Goal: Information Seeking & Learning: Learn about a topic

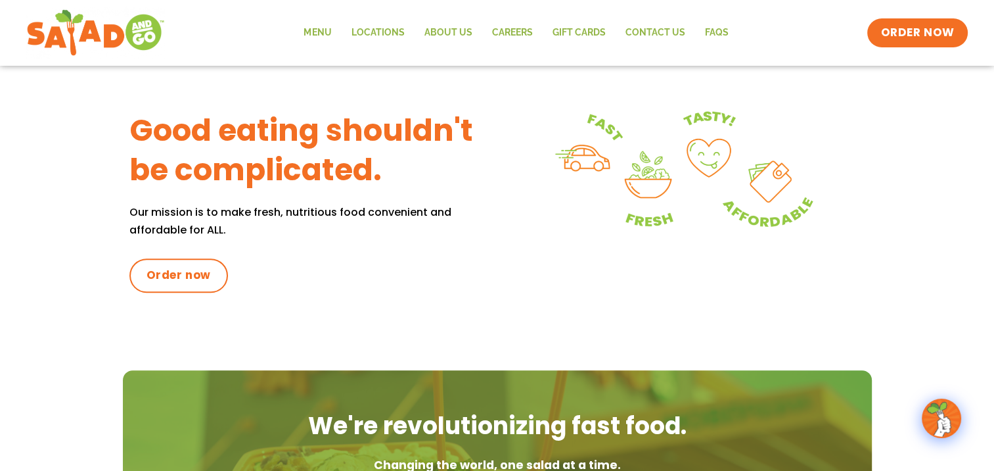
scroll to position [394, 0]
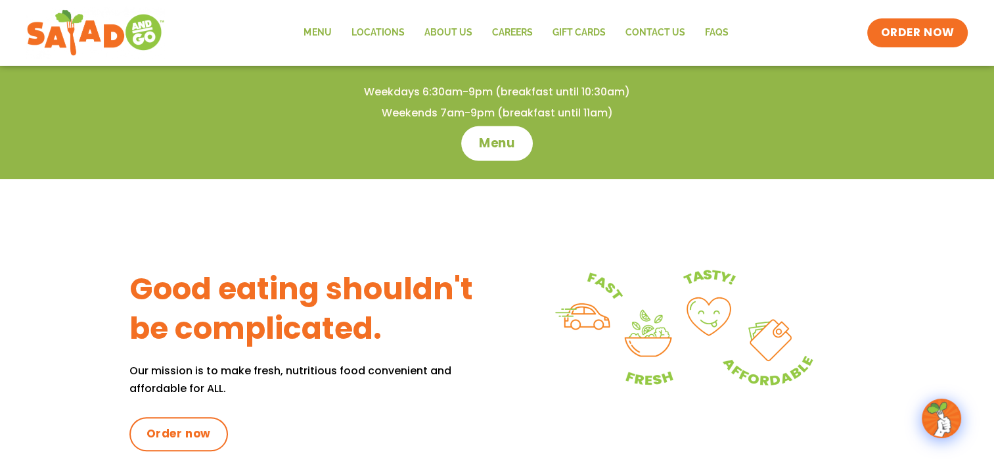
click at [484, 135] on span "Menu" at bounding box center [497, 143] width 37 height 17
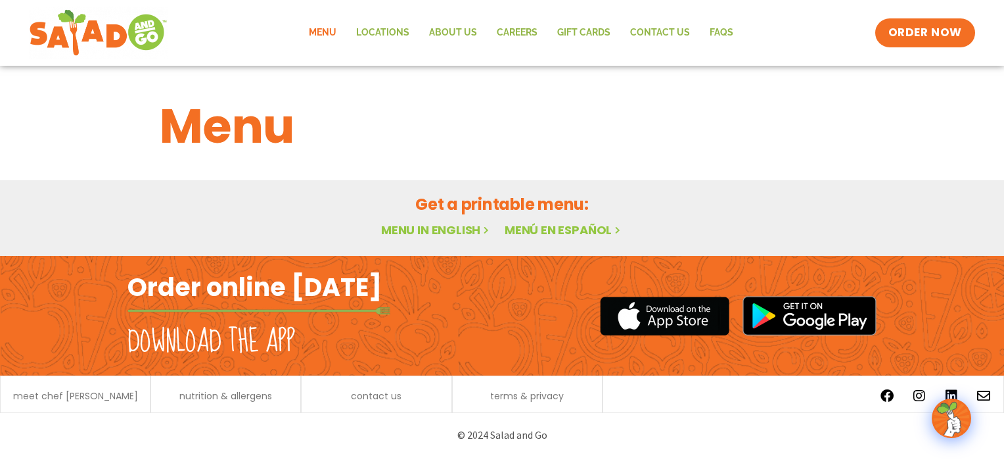
click at [456, 231] on link "Menu in English" at bounding box center [436, 230] width 110 height 16
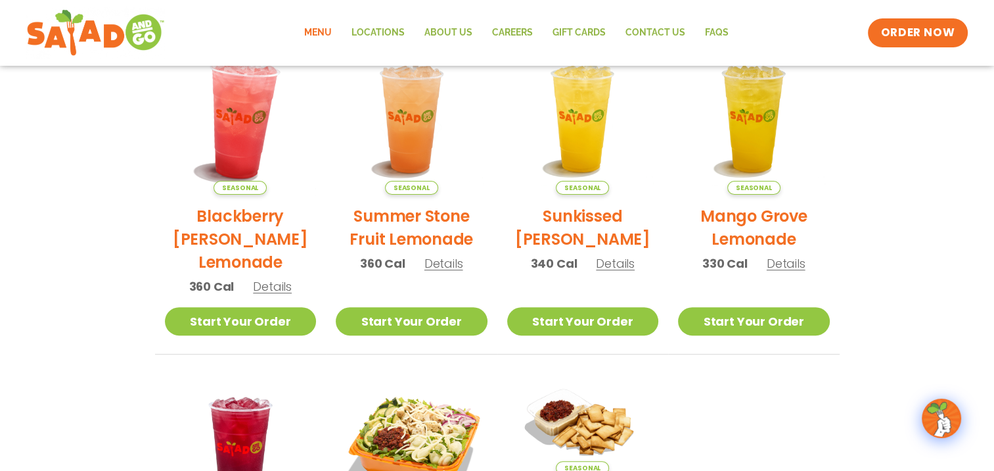
scroll to position [329, 0]
click at [268, 234] on h2 "Blackberry [PERSON_NAME] Lemonade" at bounding box center [241, 238] width 152 height 69
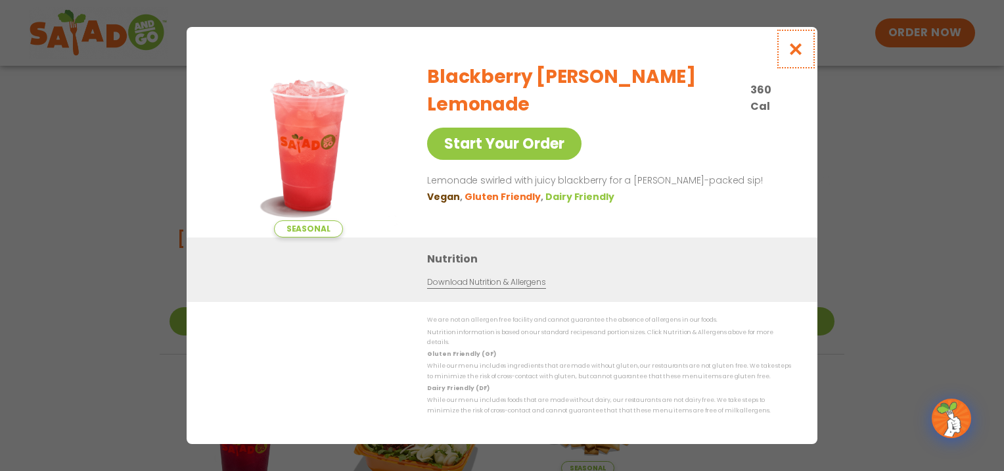
click at [796, 48] on icon "Close modal" at bounding box center [796, 49] width 16 height 14
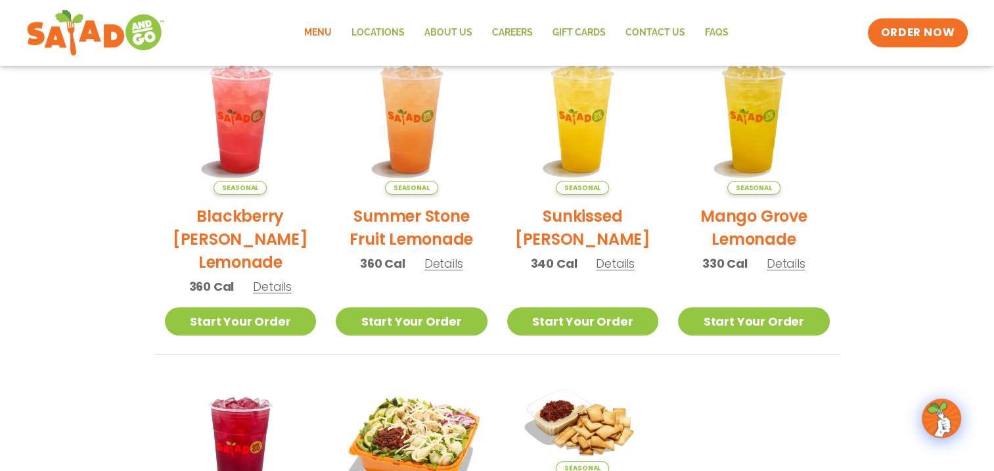
click at [438, 264] on span "Details" at bounding box center [444, 263] width 39 height 16
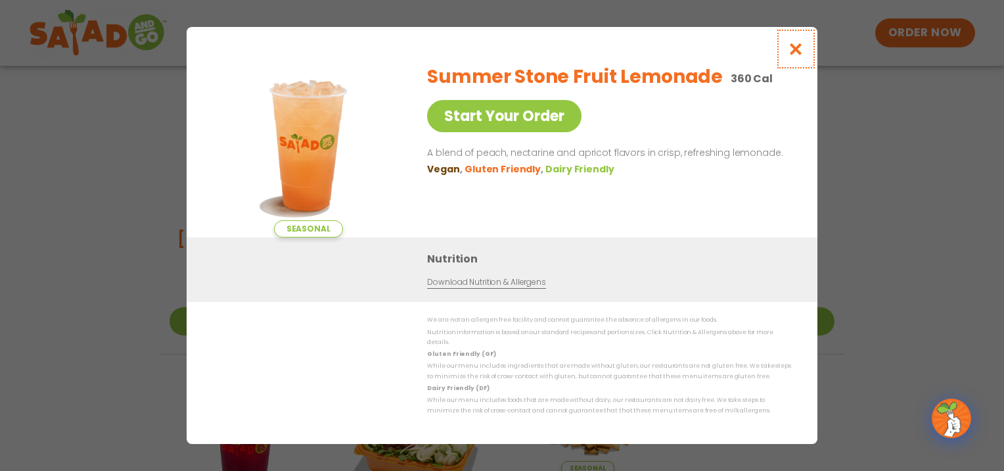
click at [794, 48] on icon "Close modal" at bounding box center [796, 49] width 16 height 14
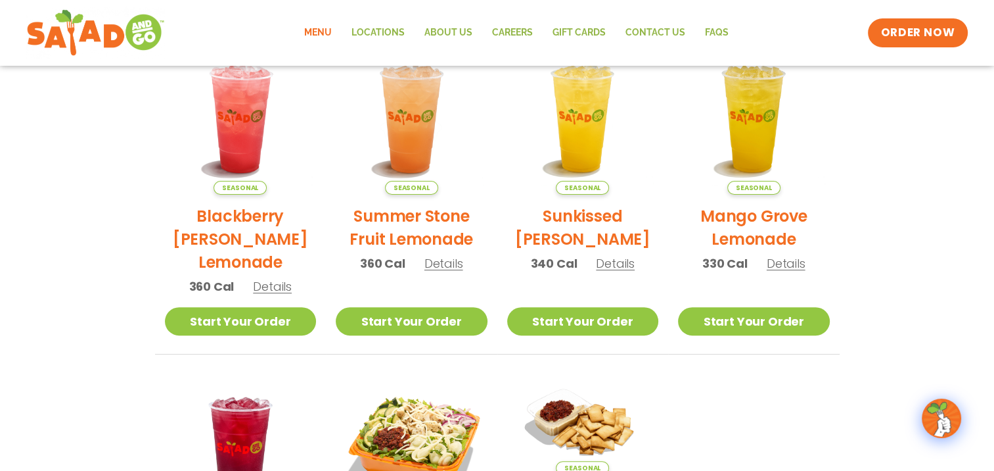
click at [607, 263] on span "Details" at bounding box center [615, 263] width 39 height 16
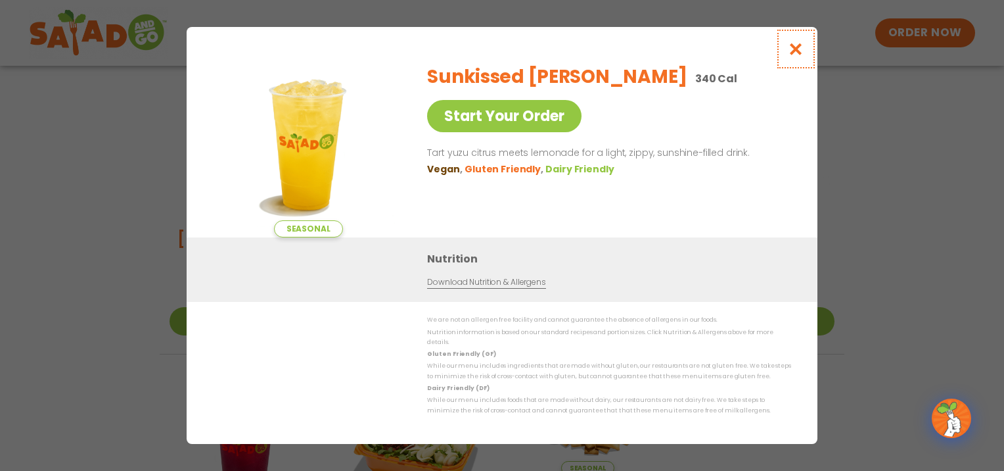
click at [802, 50] on icon "Close modal" at bounding box center [796, 49] width 16 height 14
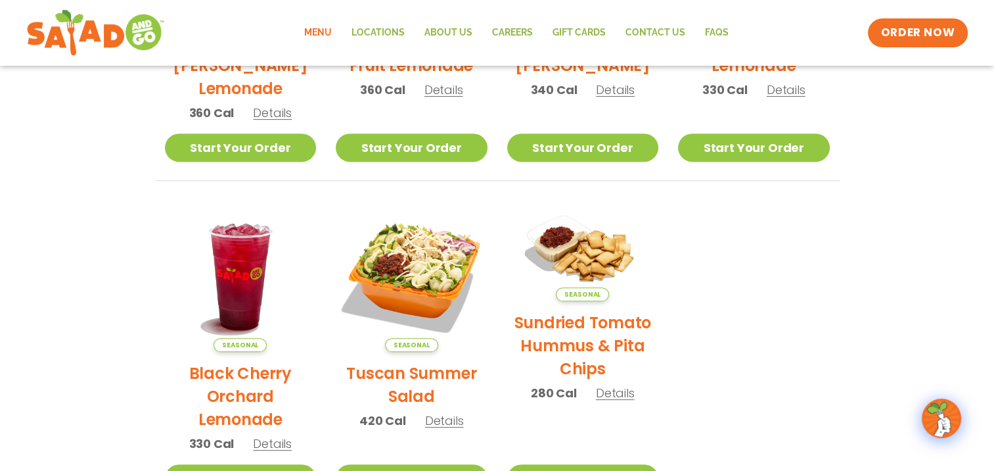
scroll to position [526, 0]
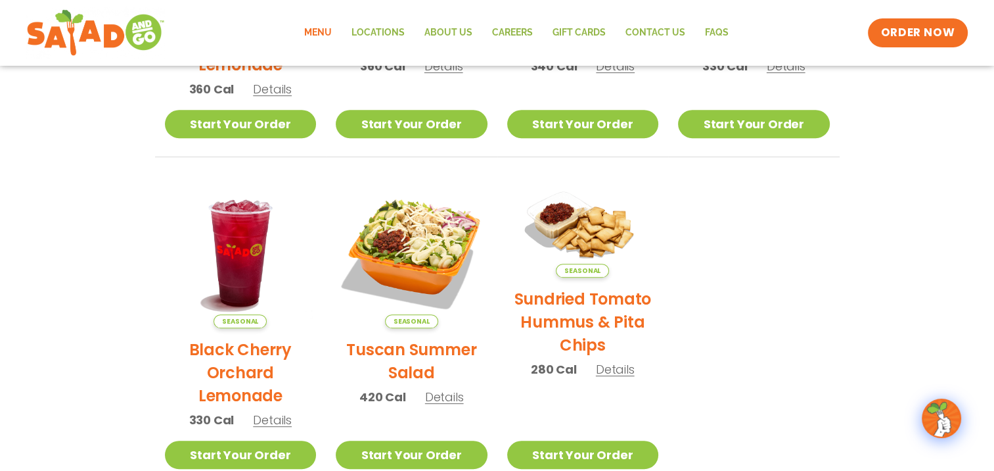
click at [276, 423] on span "Details" at bounding box center [272, 419] width 39 height 16
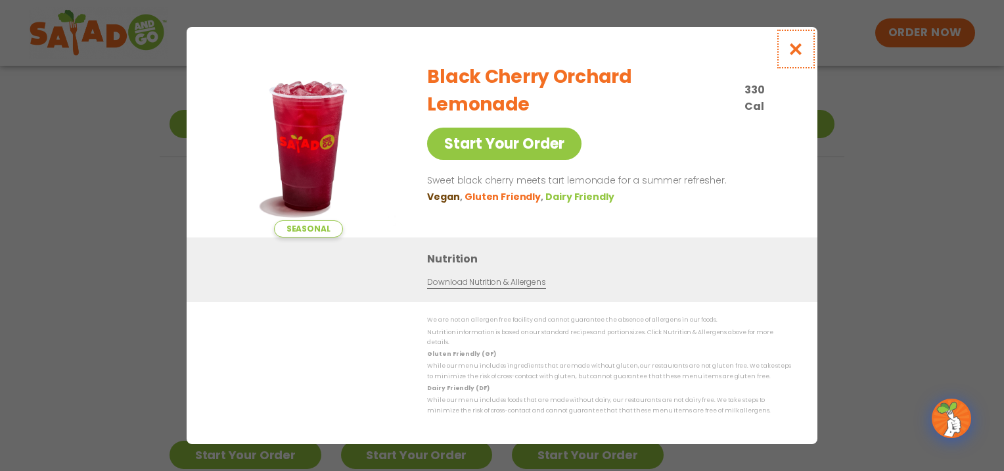
click at [791, 50] on icon "Close modal" at bounding box center [796, 49] width 16 height 14
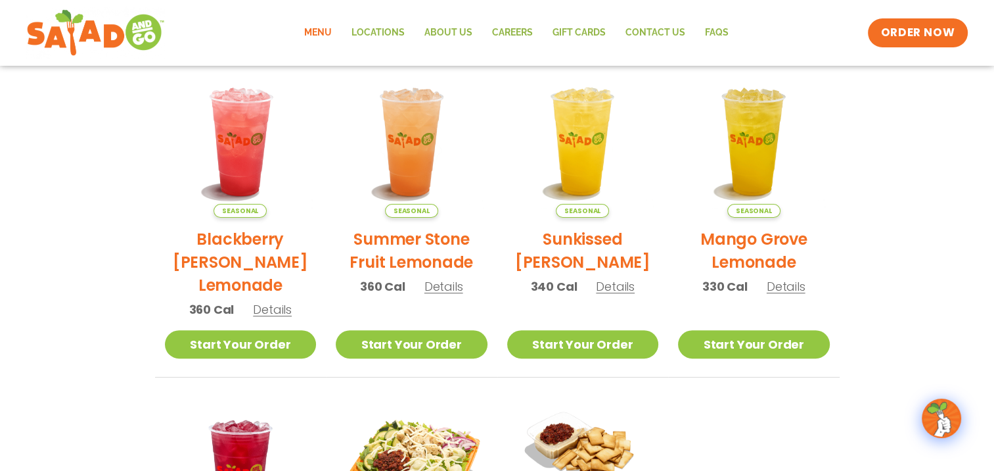
scroll to position [0, 0]
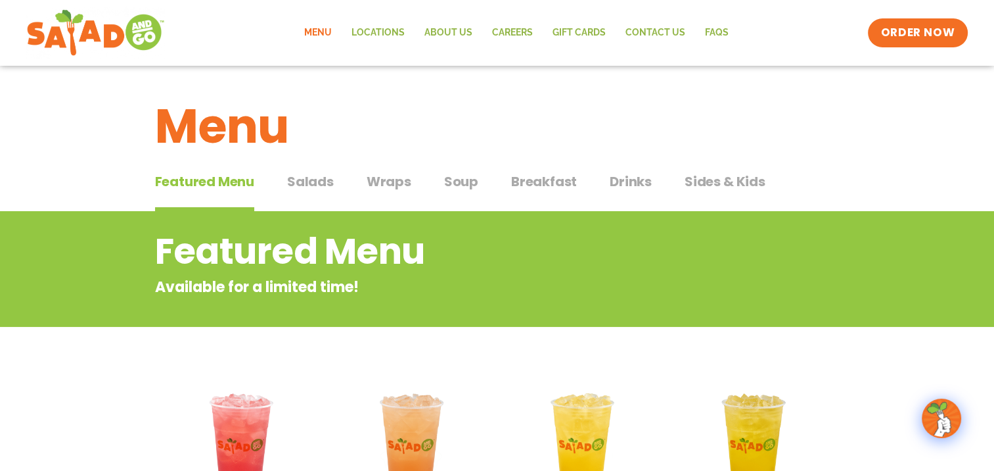
click at [645, 189] on span "Drinks" at bounding box center [631, 182] width 42 height 20
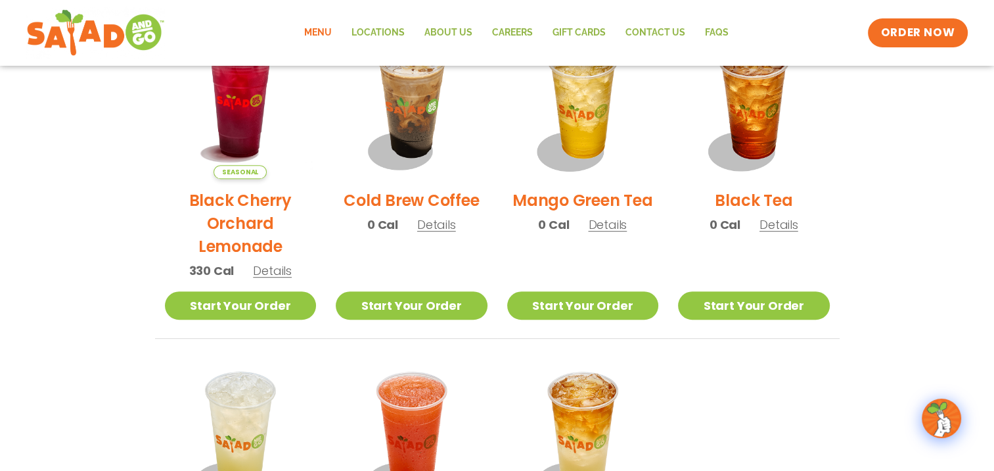
scroll to position [592, 0]
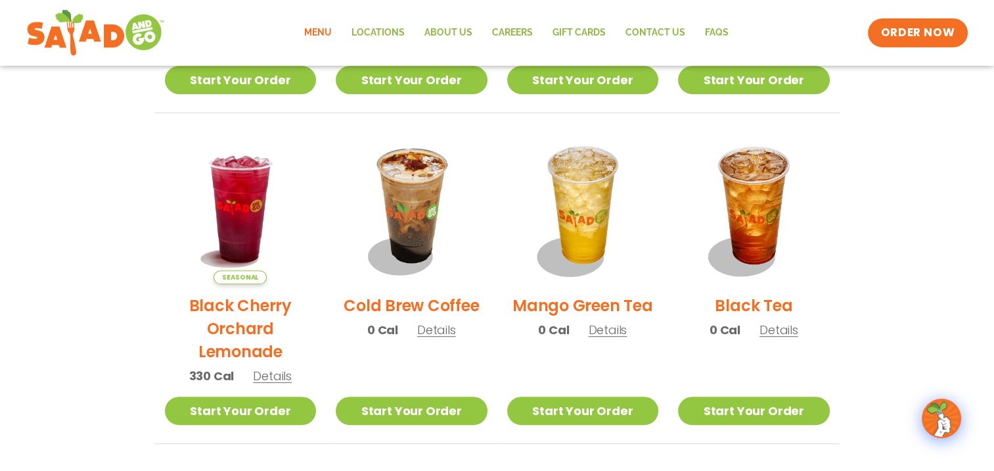
click at [440, 327] on span "Details" at bounding box center [436, 329] width 39 height 16
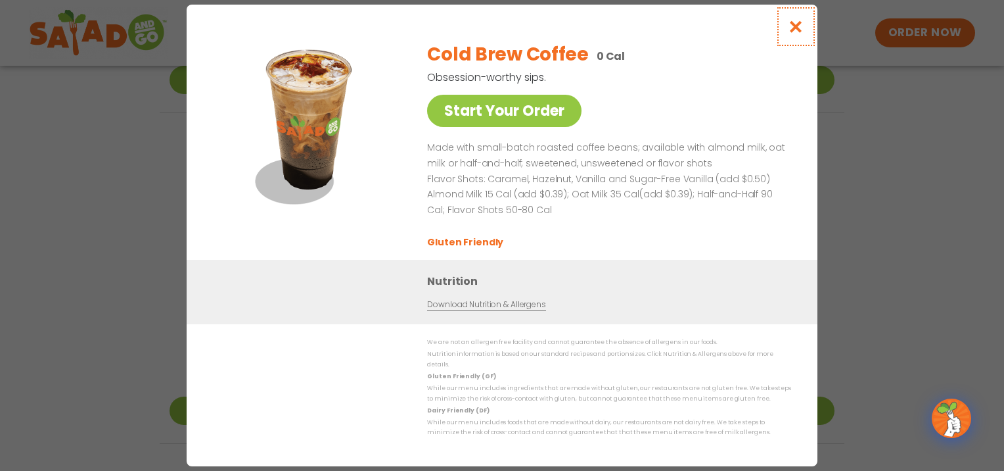
click at [801, 34] on icon "Close modal" at bounding box center [796, 27] width 16 height 14
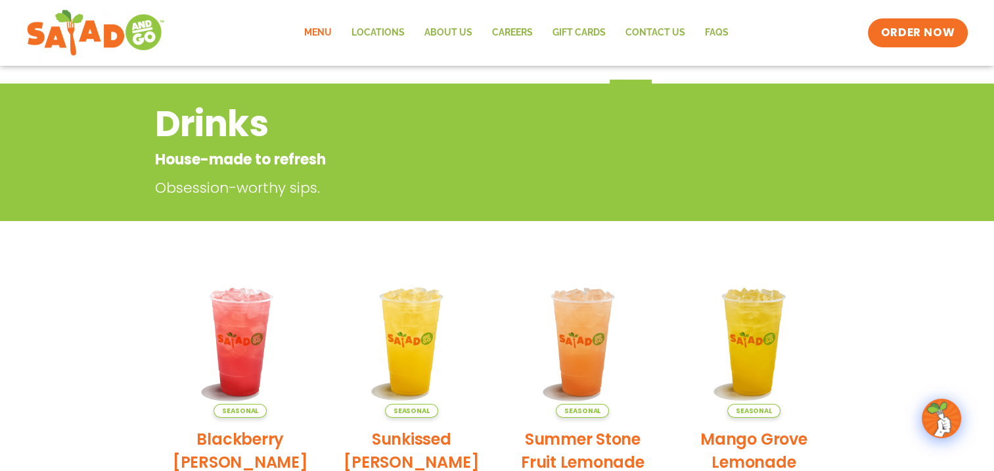
scroll to position [0, 0]
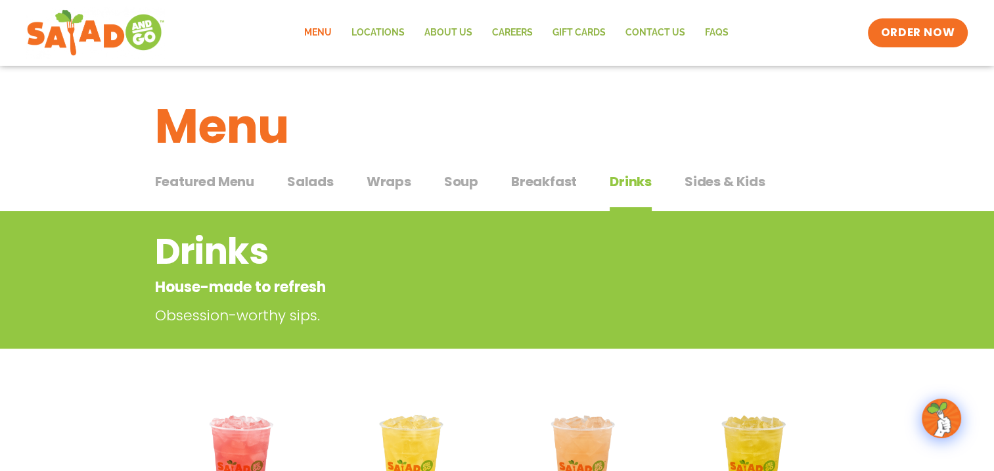
click at [224, 180] on span "Featured Menu" at bounding box center [204, 182] width 99 height 20
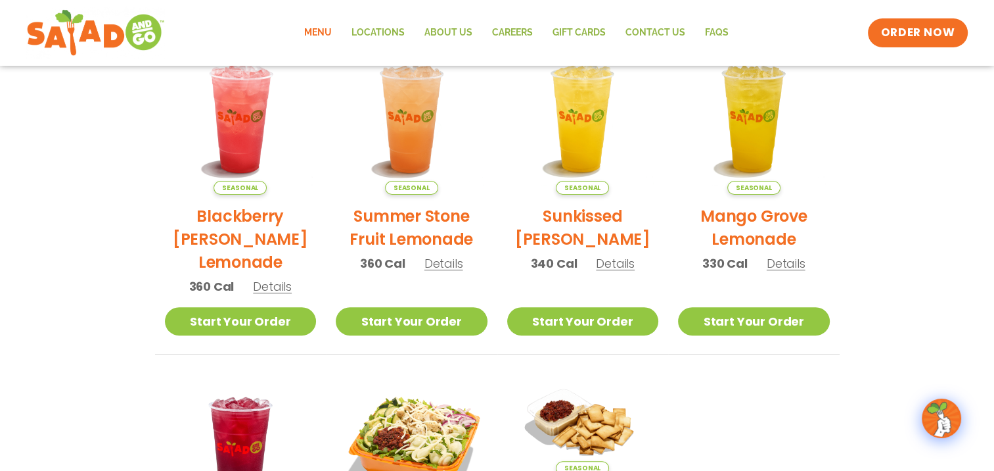
scroll to position [526, 0]
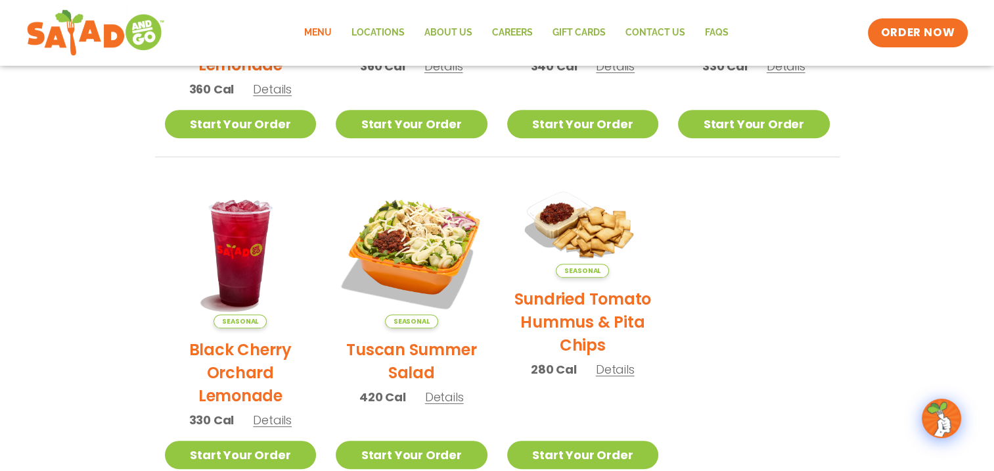
click at [450, 394] on span "Details" at bounding box center [444, 396] width 39 height 16
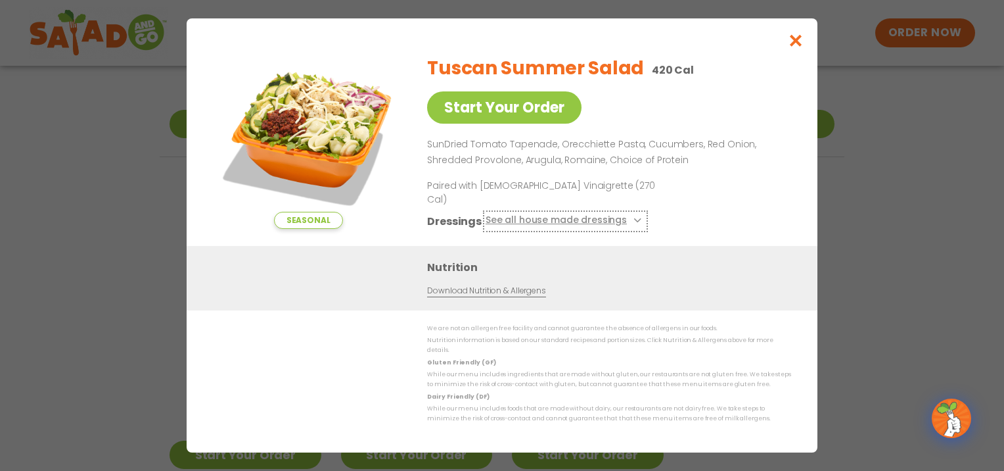
click at [636, 216] on button "See all house made dressings" at bounding box center [566, 221] width 160 height 16
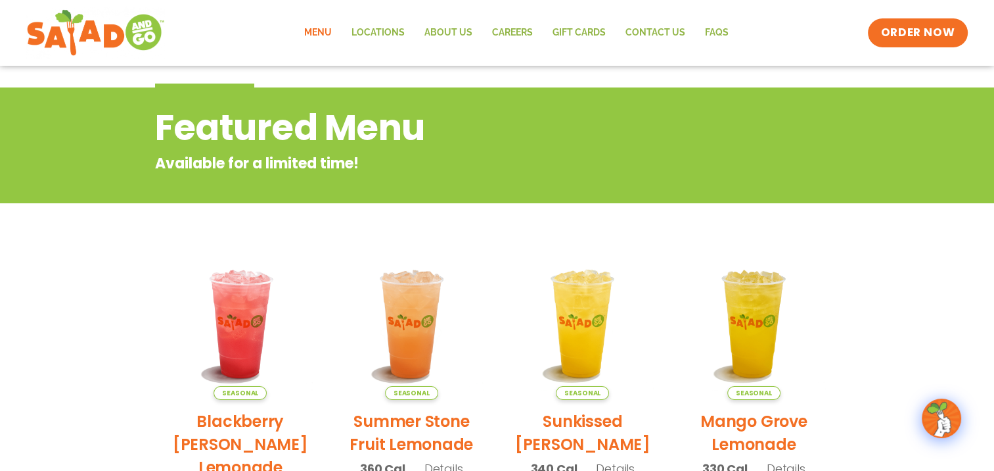
scroll to position [0, 0]
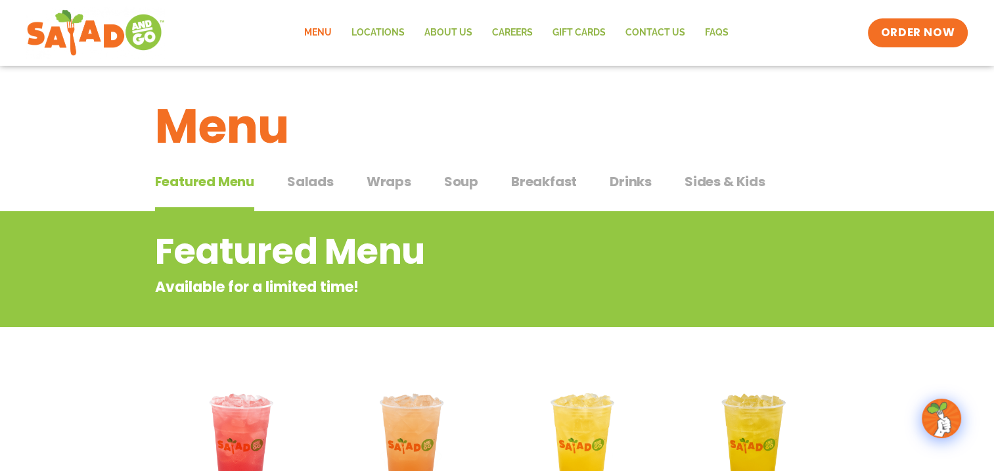
click at [321, 174] on span "Salads" at bounding box center [310, 182] width 47 height 20
